Goal: Task Accomplishment & Management: Manage account settings

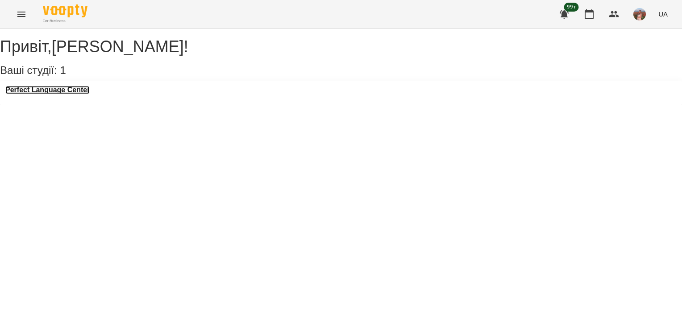
click at [70, 94] on h3 "Perfect Language Center" at bounding box center [47, 90] width 84 height 8
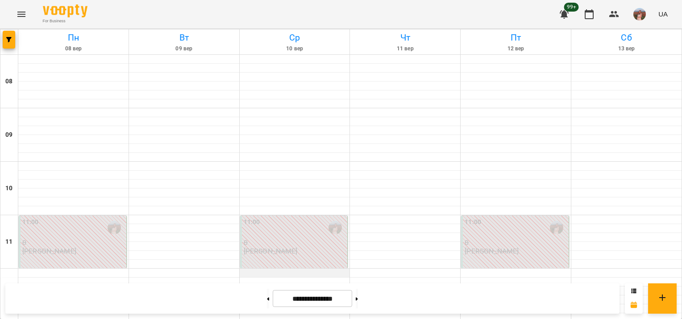
scroll to position [489, 0]
click at [358, 303] on button at bounding box center [356, 299] width 2 height 20
type input "**********"
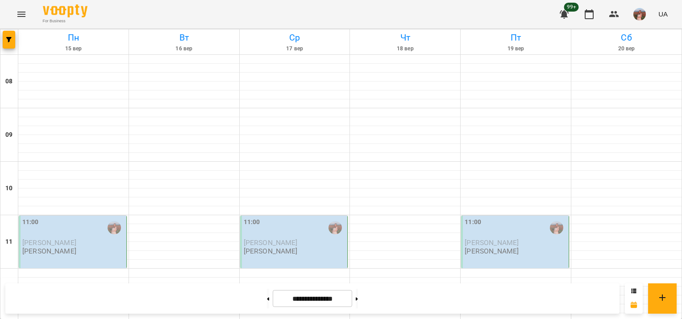
scroll to position [346, 0]
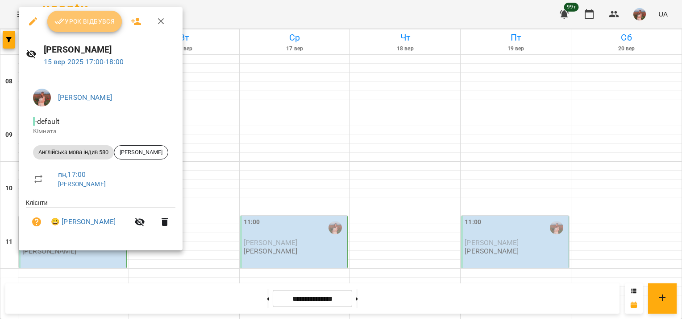
click at [99, 17] on span "Урок відбувся" at bounding box center [84, 21] width 61 height 11
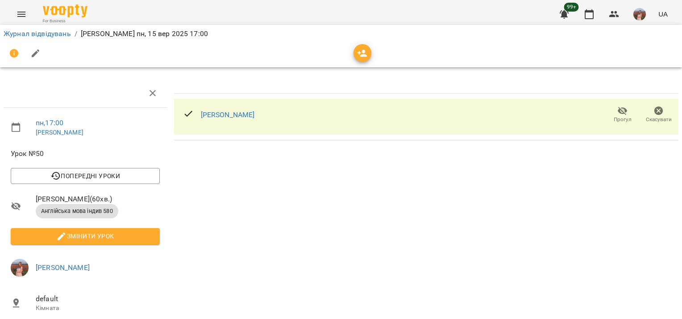
drag, startPoint x: 374, startPoint y: 55, endPoint x: 363, endPoint y: 55, distance: 11.2
click at [363, 55] on div at bounding box center [341, 53] width 674 height 21
click at [363, 55] on icon "button" at bounding box center [362, 53] width 10 height 7
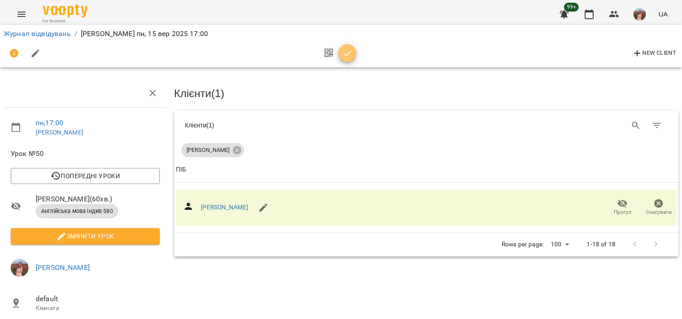
click at [348, 50] on icon "button" at bounding box center [347, 53] width 11 height 11
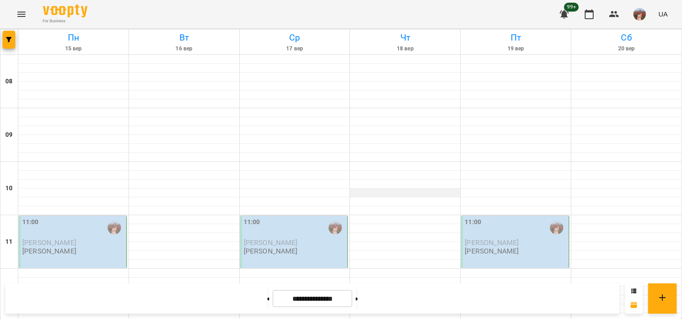
scroll to position [425, 0]
